Goal: Navigation & Orientation: Go to known website

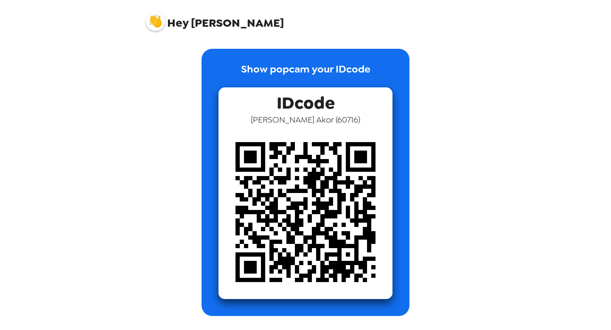
click at [306, 192] on img at bounding box center [306, 212] width 174 height 174
